Goal: Check status: Check status

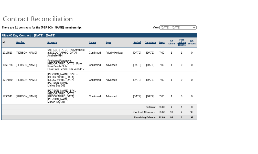
click at [178, 26] on select "[DATE] - [DATE] [DATE] - [DATE] [DATE] - [DATE] [DATE] - [DATE] [DATE] - [DATE]…" at bounding box center [178, 27] width 37 height 4
select select "139009"
click at [160, 25] on select "[DATE] - [DATE] [DATE] - [DATE] [DATE] - [DATE] [DATE] - [DATE] [DATE] - [DATE]…" at bounding box center [178, 27] width 37 height 4
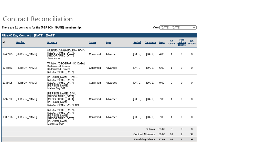
click at [181, 26] on select "[DATE] - [DATE] [DATE] - [DATE] [DATE] - [DATE] [DATE] - [DATE] [DATE] - [DATE]…" at bounding box center [178, 27] width 37 height 4
select select "149488"
click at [160, 25] on select "[DATE] - [DATE] [DATE] - [DATE] [DATE] - [DATE] [DATE] - [DATE] [DATE] - [DATE]…" at bounding box center [178, 27] width 37 height 4
